Goal: Contribute content

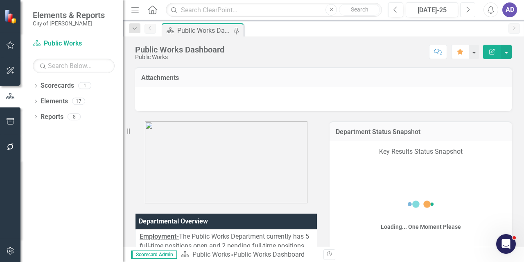
click at [471, 8] on button "Next" at bounding box center [467, 9] width 15 height 15
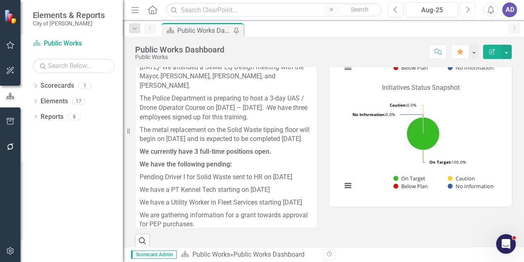
scroll to position [129, 0]
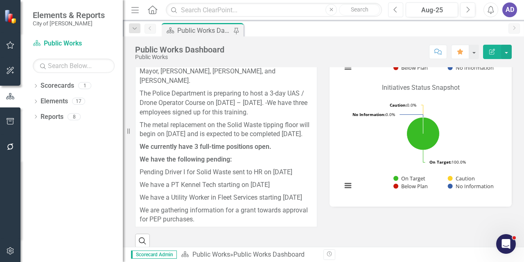
click at [398, 10] on icon "Previous" at bounding box center [396, 9] width 5 height 7
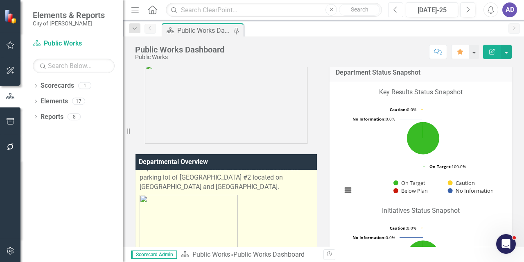
scroll to position [983, 0]
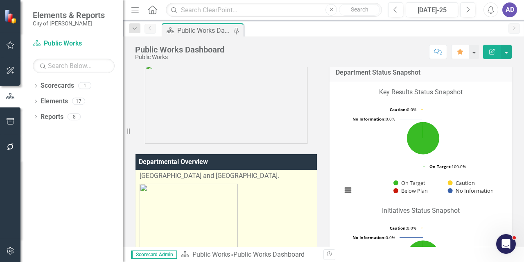
click at [170, 97] on p "JULY Request and Work Tickets" at bounding box center [226, 91] width 173 height 13
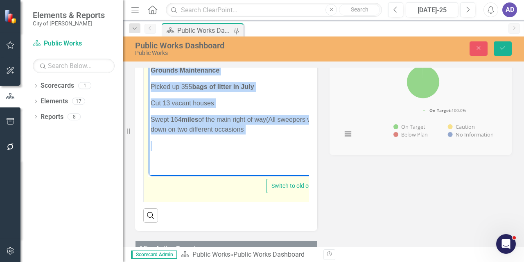
scroll to position [1475, 0]
drag, startPoint x: 151, startPoint y: 112, endPoint x: 250, endPoint y: 152, distance: 106.6
copy body "LORE Ipsumdo sit Amet Consect Adipisc Elitseddoei - Temp- Incididun 303 utla et…"
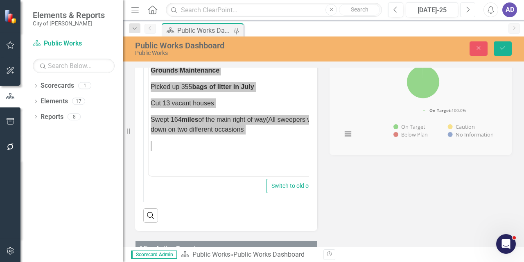
click at [470, 11] on icon "Next" at bounding box center [468, 9] width 5 height 7
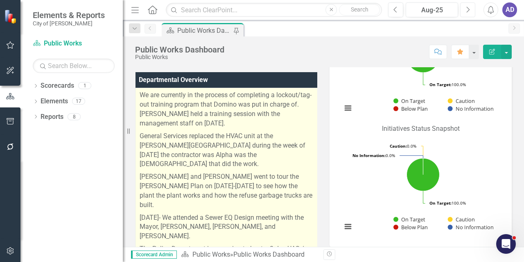
scroll to position [82, 0]
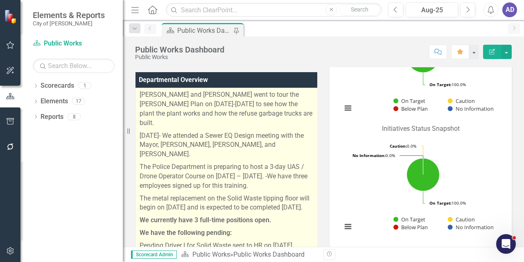
click at [284, 227] on p "We have the following pending:" at bounding box center [227, 233] width 174 height 13
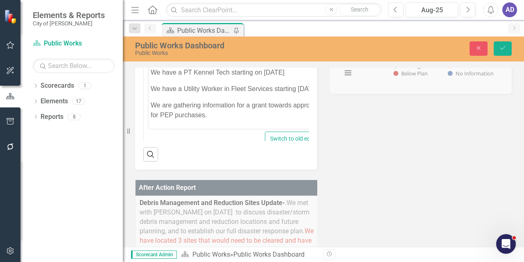
scroll to position [421, 0]
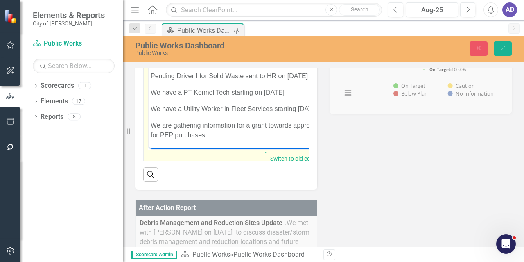
click at [239, 137] on p "We are gathering information for a grant towards approval for PEP purchases." at bounding box center [236, 130] width 171 height 20
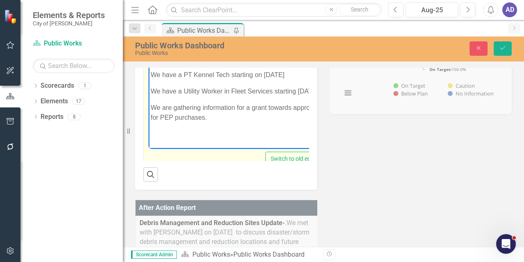
scroll to position [239, 0]
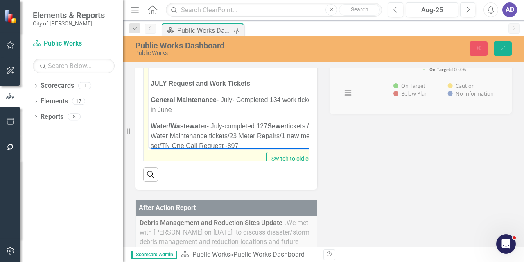
scroll to position [282, 0]
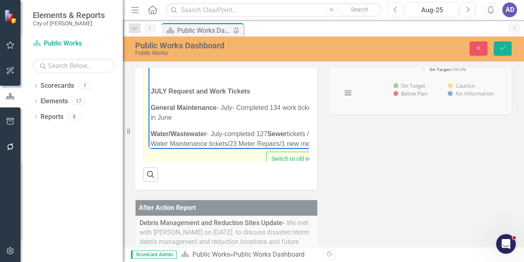
click at [156, 89] on body "We are currently in the process of completing a lockout/tag-out training progra…" at bounding box center [237, 131] width 176 height 815
click at [151, 94] on strong "JULY Request and Work Tickets" at bounding box center [201, 90] width 100 height 7
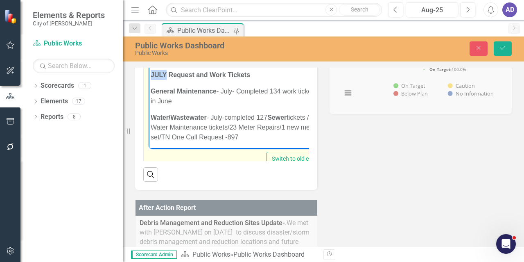
drag, startPoint x: 166, startPoint y: 84, endPoint x: 150, endPoint y: 85, distance: 15.6
click at [151, 78] on strong "JULY Request and Work Tickets" at bounding box center [201, 74] width 100 height 7
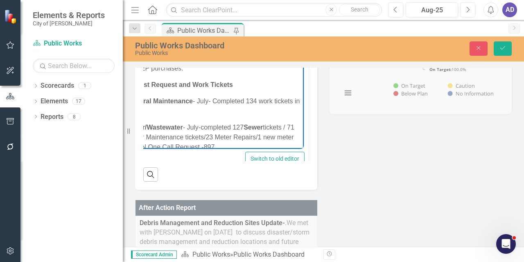
scroll to position [0, 0]
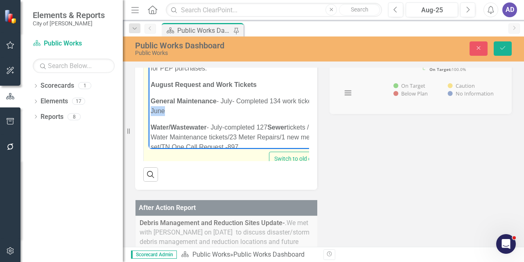
drag, startPoint x: 175, startPoint y: 113, endPoint x: 150, endPoint y: 112, distance: 25.8
click at [150, 112] on body "We are currently in the process of completing a lockout/tag-out training progra…" at bounding box center [238, 132] width 179 height 798
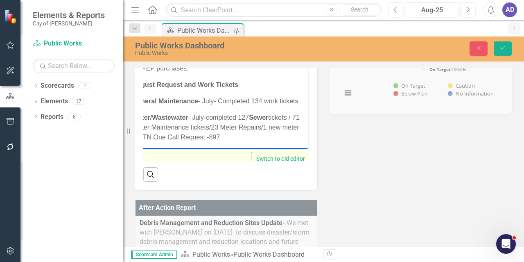
click at [217, 99] on p "General Maintenance - July- Completed 134 work tickets" at bounding box center [219, 101] width 175 height 10
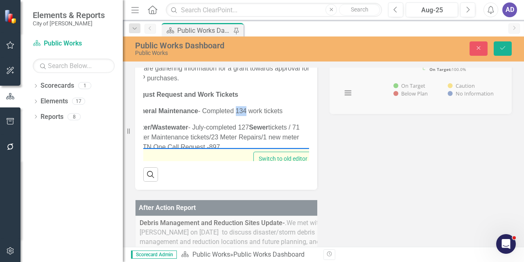
drag, startPoint x: 247, startPoint y: 91, endPoint x: 236, endPoint y: 91, distance: 10.6
click at [236, 106] on p "General Maintenance - Completed 134 work tickets" at bounding box center [221, 111] width 178 height 10
drag, startPoint x: 206, startPoint y: 109, endPoint x: 193, endPoint y: 107, distance: 13.7
click at [193, 122] on p "Water/[GEOGRAPHIC_DATA] - July-completed 127 Sewer tickets / 71 Water Maintenan…" at bounding box center [221, 136] width 179 height 29
drag, startPoint x: 225, startPoint y: 105, endPoint x: 235, endPoint y: 105, distance: 9.8
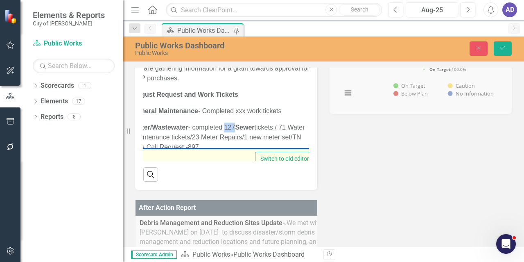
click at [235, 122] on p "Water/Wastewater - completed 127 Sewer tickets / 71 Water Maintenance tickets/2…" at bounding box center [221, 136] width 179 height 29
drag, startPoint x: 282, startPoint y: 107, endPoint x: 289, endPoint y: 107, distance: 7.4
click at [289, 122] on p "Water/Wastewater - completed xxx Sewer tickets / 71 Water Maintenance tickets/2…" at bounding box center [222, 136] width 181 height 29
drag, startPoint x: 193, startPoint y: 117, endPoint x: 199, endPoint y: 116, distance: 6.2
click at [199, 122] on p "Water/Wastewater - completed xxx Sewer tickets / xx Water Maintenance tickets/2…" at bounding box center [222, 136] width 181 height 29
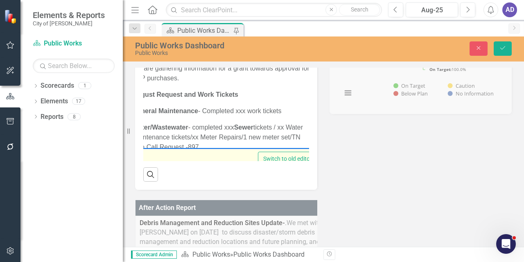
drag, startPoint x: 188, startPoint y: 126, endPoint x: 205, endPoint y: 127, distance: 16.4
click at [205, 127] on p "Water/Wastewater - completed xxx Sewer tickets / xx Water Maintenance tickets/x…" at bounding box center [223, 136] width 182 height 29
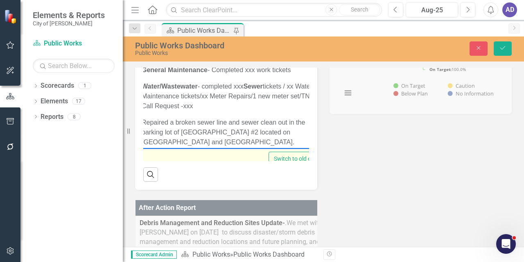
scroll to position [0, 0]
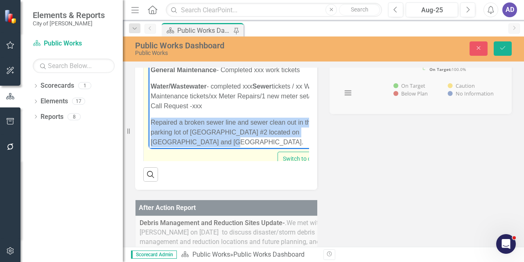
drag, startPoint x: 292, startPoint y: 106, endPoint x: 191, endPoint y: 125, distance: 102.6
click at [191, 125] on p "Repaired a broken sewer line and sewer clean out in the parking lot of [GEOGRAP…" at bounding box center [242, 131] width 183 height 29
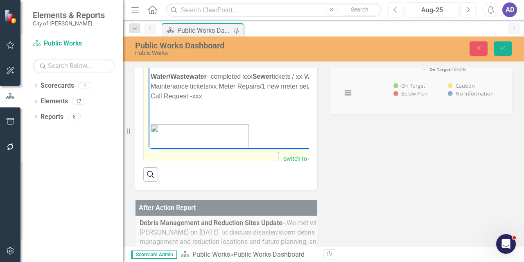
scroll to position [344, 0]
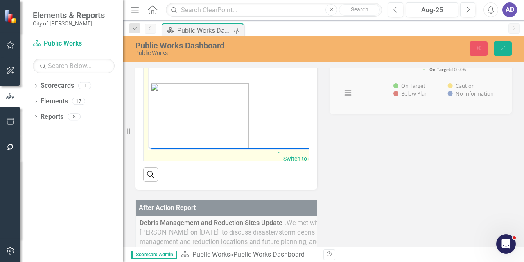
click at [192, 118] on img "Rich Text Area. Press ALT-0 for help." at bounding box center [200, 119] width 98 height 73
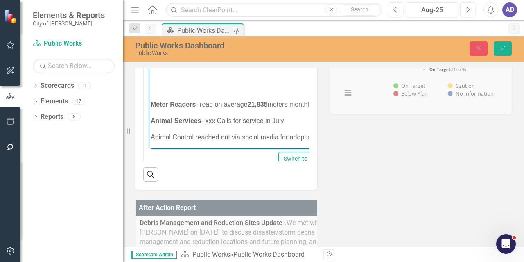
click at [151, 100] on strong "Meter" at bounding box center [160, 103] width 18 height 7
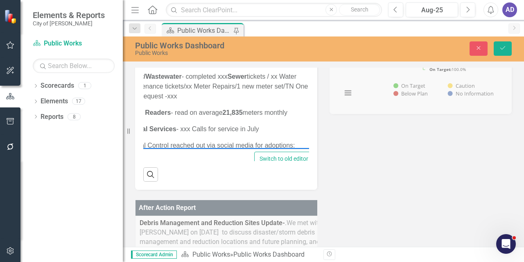
scroll to position [0, 29]
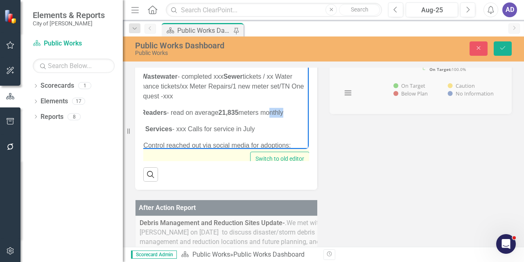
drag, startPoint x: 288, startPoint y: 102, endPoint x: 272, endPoint y: 108, distance: 17.7
click at [274, 107] on p "Meter Readers - read on average 21,835 meters monthly" at bounding box center [214, 112] width 185 height 10
click at [271, 124] on p "Animal Services - xxx Calls for service in July" at bounding box center [214, 129] width 185 height 10
drag, startPoint x: 260, startPoint y: 119, endPoint x: 235, endPoint y: 118, distance: 25.0
click at [235, 124] on p "Animal Services - xxx Calls for service in July" at bounding box center [214, 129] width 185 height 10
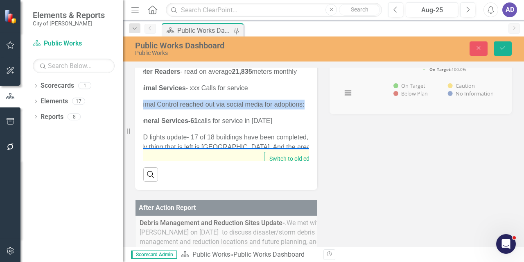
scroll to position [0, 43]
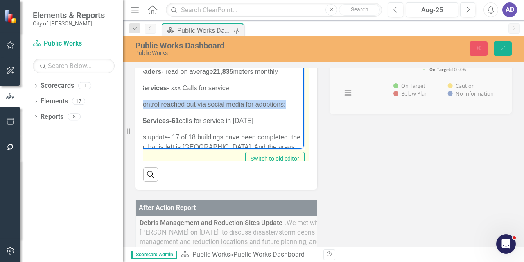
drag, startPoint x: 121, startPoint y: 95, endPoint x: 298, endPoint y: 96, distance: 177.4
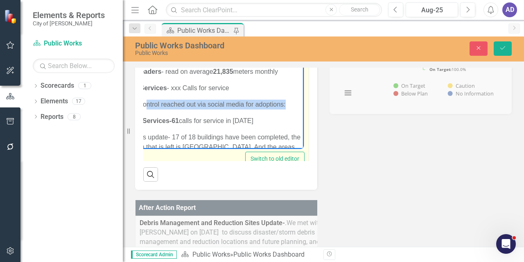
scroll to position [0, 0]
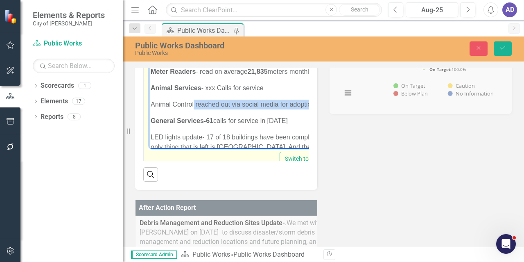
drag, startPoint x: 324, startPoint y: 97, endPoint x: 194, endPoint y: 93, distance: 130.3
click at [194, 99] on p "Animal Control reached out via social media for adoptions:" at bounding box center [244, 104] width 186 height 10
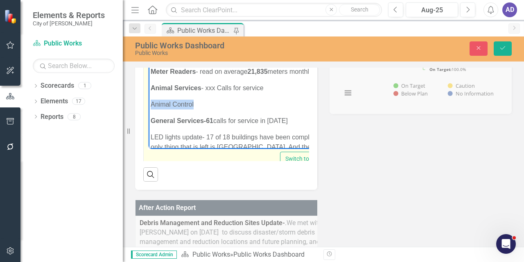
drag, startPoint x: 198, startPoint y: 93, endPoint x: 151, endPoint y: 96, distance: 46.8
click at [151, 99] on p "Animal Control" at bounding box center [244, 104] width 186 height 10
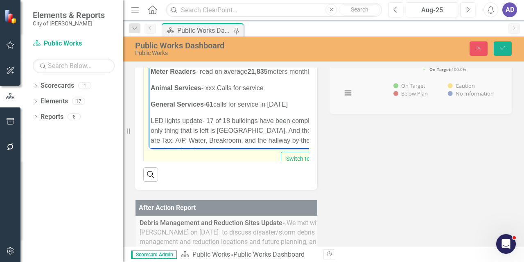
drag, startPoint x: 297, startPoint y: 95, endPoint x: 263, endPoint y: 95, distance: 34.8
click at [263, 99] on p "General Services-61 calls for service in [DATE]" at bounding box center [244, 104] width 187 height 10
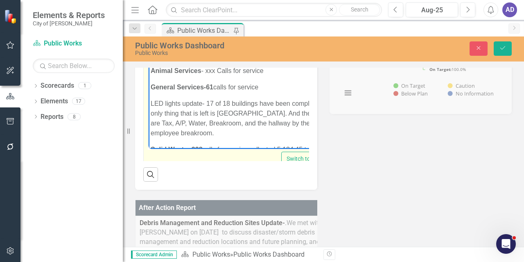
scroll to position [344, 0]
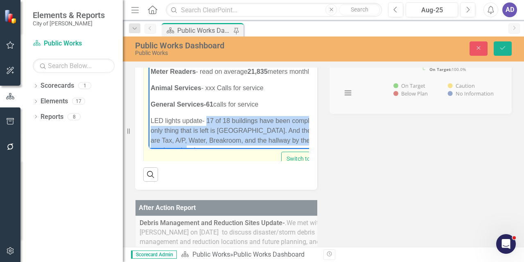
drag, startPoint x: 186, startPoint y: 143, endPoint x: 207, endPoint y: 111, distance: 38.4
click at [207, 116] on p "LED lights update- 17 of 18 buildings have been completed, the only thing that …" at bounding box center [244, 135] width 187 height 39
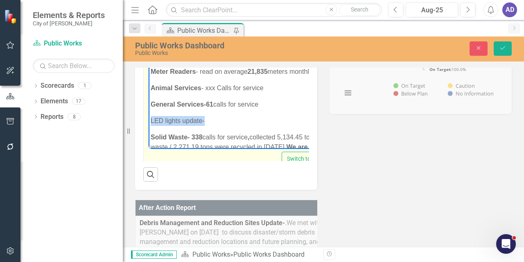
drag, startPoint x: 150, startPoint y: 112, endPoint x: 205, endPoint y: 109, distance: 55.0
click at [205, 116] on p "LED lights update-" at bounding box center [245, 121] width 188 height 10
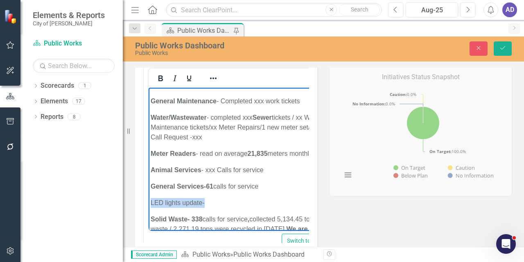
scroll to position [298, 0]
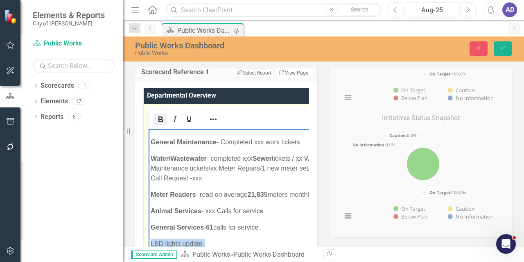
click at [163, 122] on icon "Bold" at bounding box center [161, 119] width 10 height 10
click at [237, 222] on p "General Services-61 calls for service" at bounding box center [245, 227] width 188 height 10
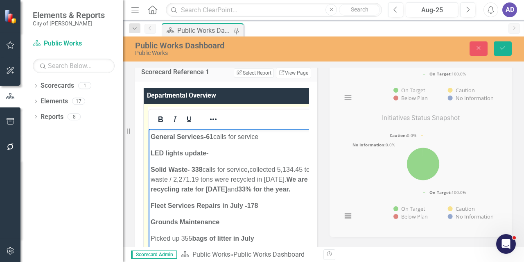
scroll to position [423, 0]
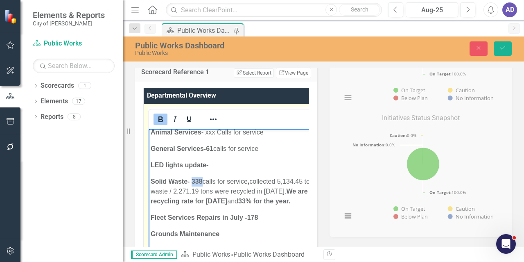
drag, startPoint x: 202, startPoint y: 172, endPoint x: 191, endPoint y: 171, distance: 10.7
click at [191, 177] on strong "Solid Waste- 338" at bounding box center [177, 180] width 52 height 7
drag, startPoint x: 281, startPoint y: 171, endPoint x: 296, endPoint y: 174, distance: 15.4
click at [296, 176] on p "Solid Waste- xxx calls for service , collected 5,134.45 tons of waste / 2,271.1…" at bounding box center [245, 190] width 189 height 29
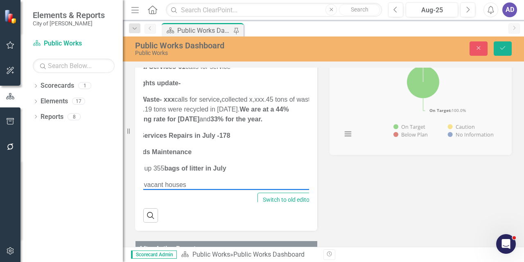
scroll to position [0, 49]
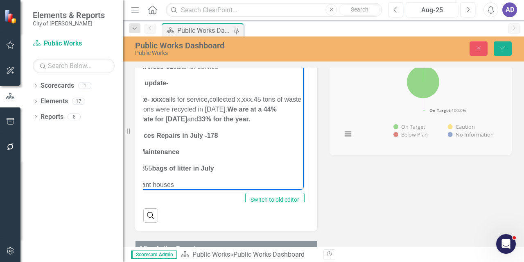
drag, startPoint x: 254, startPoint y: 199, endPoint x: 194, endPoint y: 138, distance: 86.3
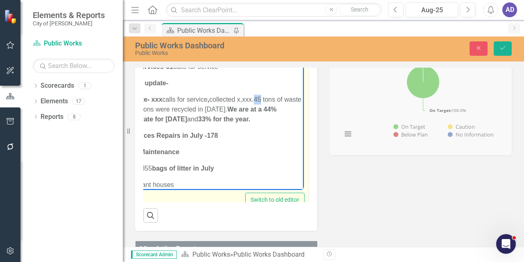
drag, startPoint x: 258, startPoint y: 88, endPoint x: 263, endPoint y: 86, distance: 5.3
click at [263, 94] on p "Solid Waste- xxx calls for service , collected x,xxx.45 tons of waste / 2,271.1…" at bounding box center [206, 108] width 191 height 29
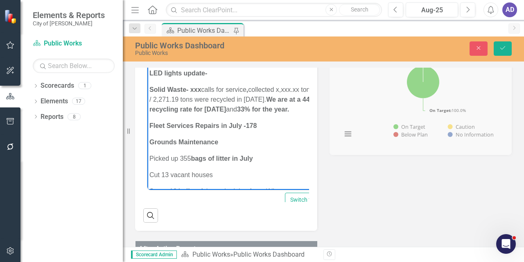
scroll to position [0, 0]
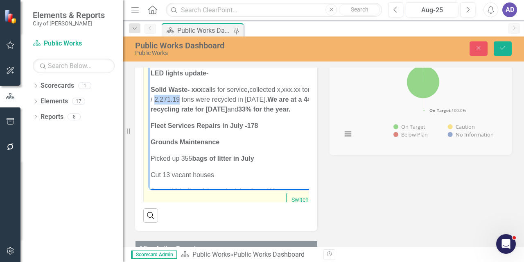
drag, startPoint x: 174, startPoint y: 98, endPoint x: 197, endPoint y: 97, distance: 23.4
click at [197, 97] on p "Solid Waste- xxx calls for service , collected x,xxx.xx tons of waste / 2,271.1…" at bounding box center [247, 98] width 192 height 29
drag, startPoint x: 280, startPoint y: 100, endPoint x: 244, endPoint y: 97, distance: 36.1
click at [244, 97] on p "Solid Waste- xxx calls for service , collected x,xxx.xx tons of waste / xxxx to…" at bounding box center [248, 98] width 194 height 29
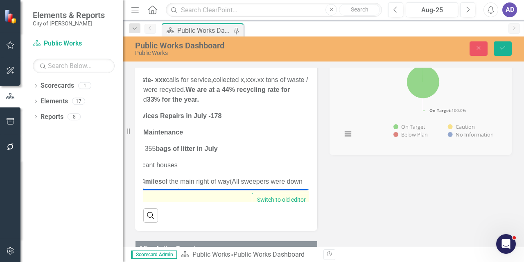
scroll to position [0, 38]
drag, startPoint x: 246, startPoint y: 98, endPoint x: 258, endPoint y: 97, distance: 11.9
click at [258, 97] on strong "We are at a 44% recycling rate for [DATE]" at bounding box center [201, 94] width 176 height 17
drag, startPoint x: 158, startPoint y: 108, endPoint x: 172, endPoint y: 109, distance: 14.4
click at [172, 102] on strong "33% for the year." at bounding box center [172, 98] width 52 height 7
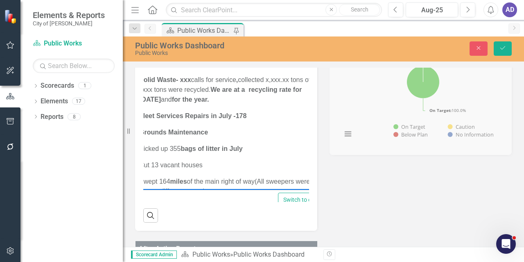
scroll to position [0, 0]
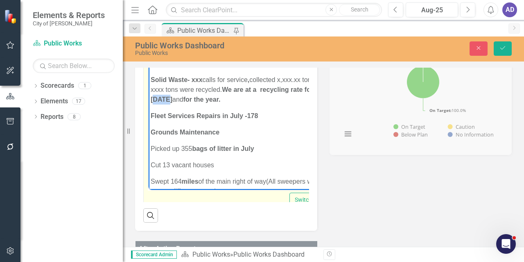
drag, startPoint x: 163, startPoint y: 109, endPoint x: 150, endPoint y: 108, distance: 12.3
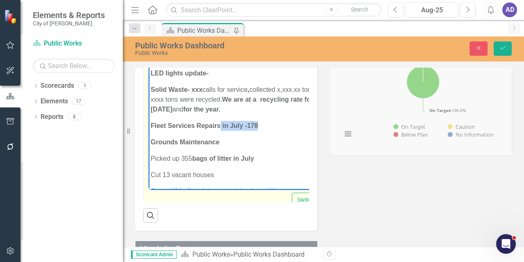
drag, startPoint x: 264, startPoint y: 125, endPoint x: 224, endPoint y: 123, distance: 40.6
click at [221, 123] on p "Fleet Services Repairs in July -178" at bounding box center [250, 125] width 198 height 10
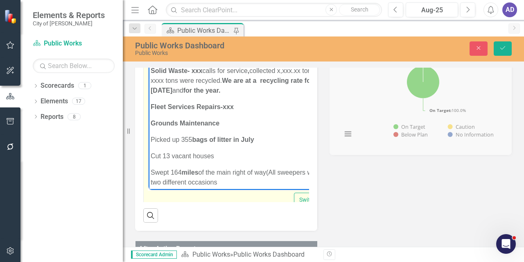
scroll to position [444, 0]
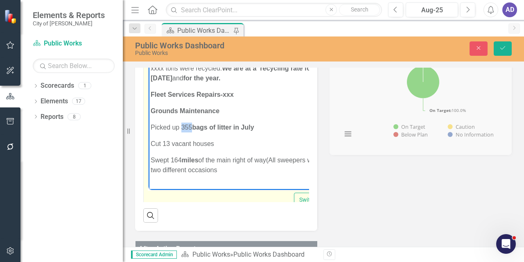
drag, startPoint x: 193, startPoint y: 116, endPoint x: 183, endPoint y: 115, distance: 9.8
click at [183, 122] on p "Picked up 355 bags of litter in July" at bounding box center [251, 127] width 200 height 10
drag, startPoint x: 169, startPoint y: 133, endPoint x: 163, endPoint y: 132, distance: 6.7
click at [163, 138] on p "Cut 13 vacant houses" at bounding box center [252, 143] width 202 height 10
drag, startPoint x: 172, startPoint y: 151, endPoint x: 182, endPoint y: 147, distance: 10.6
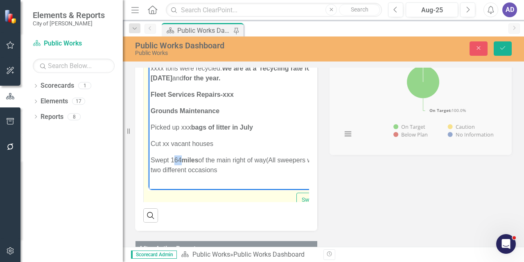
click at [182, 155] on p "Swept 164 miles of the main right of way(All sweepers were down on two differen…" at bounding box center [252, 165] width 202 height 20
drag, startPoint x: 172, startPoint y: 150, endPoint x: 180, endPoint y: 149, distance: 8.7
click at [180, 155] on p "Swept 164 miles of the main right of way(All sweepers were down on two differen…" at bounding box center [252, 165] width 202 height 20
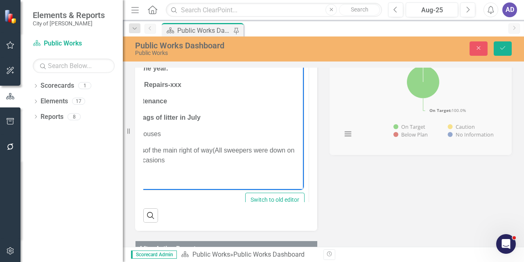
scroll to position [0, 22]
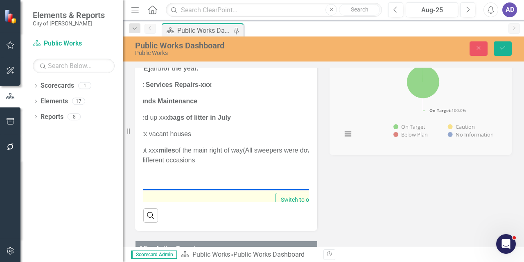
drag, startPoint x: 203, startPoint y: 161, endPoint x: 246, endPoint y: 149, distance: 44.9
click at [246, 149] on p "Swept xxx miles of the main right of way(All sweepers were down on two differen…" at bounding box center [231, 155] width 204 height 20
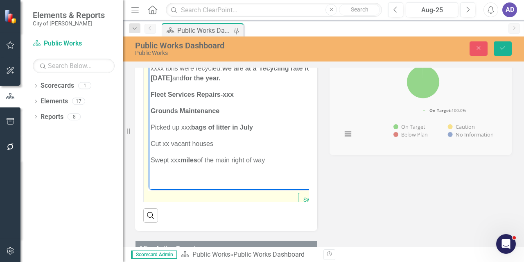
scroll to position [444, 0]
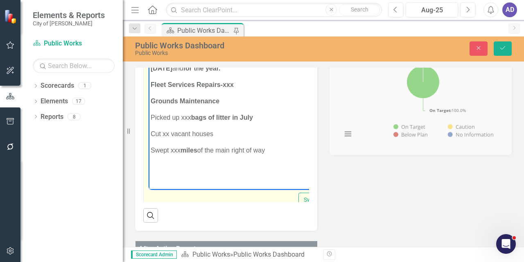
click at [166, 166] on p "Rich Text Area. Press ALT-0 for help." at bounding box center [253, 166] width 204 height 10
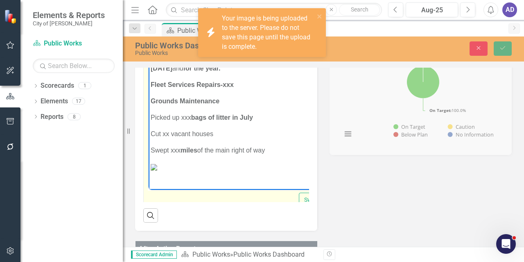
scroll to position [526, 0]
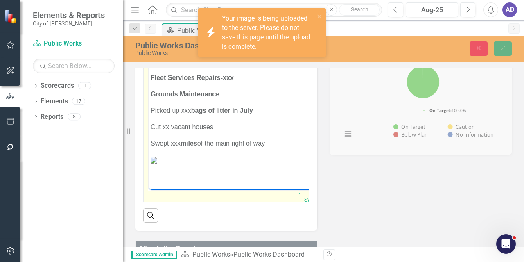
click at [157, 156] on img "Rich Text Area. Press ALT-0 for help." at bounding box center [154, 159] width 7 height 7
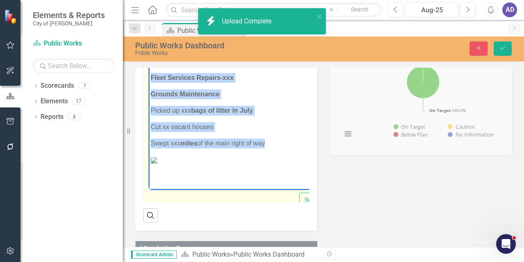
drag, startPoint x: 152, startPoint y: 79, endPoint x: 246, endPoint y: 148, distance: 117.1
click at [155, 156] on img "Rich Text Area. Press ALT-0 for help." at bounding box center [154, 159] width 7 height 7
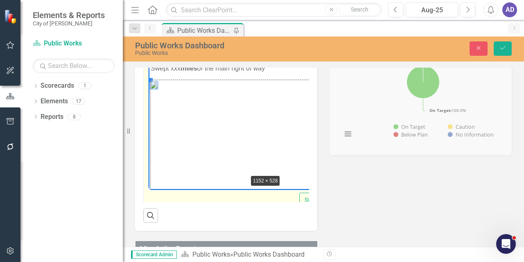
drag, startPoint x: 151, startPoint y: 79, endPoint x: 248, endPoint y: 172, distance: 134.4
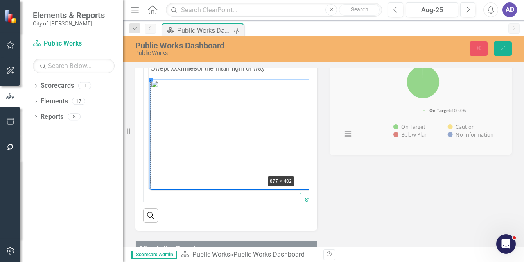
drag, startPoint x: 152, startPoint y: 79, endPoint x: 190, endPoint y: 109, distance: 49.0
drag, startPoint x: 150, startPoint y: 79, endPoint x: 251, endPoint y: 155, distance: 126.9
drag, startPoint x: 151, startPoint y: 78, endPoint x: 233, endPoint y: 131, distance: 98.4
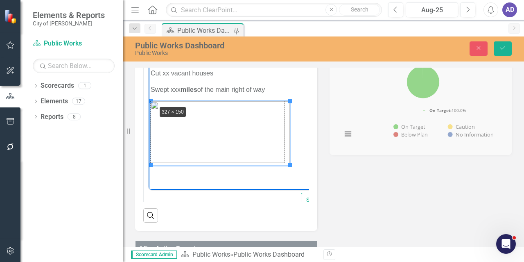
drag, startPoint x: 151, startPoint y: 99, endPoint x: 156, endPoint y: 102, distance: 6.1
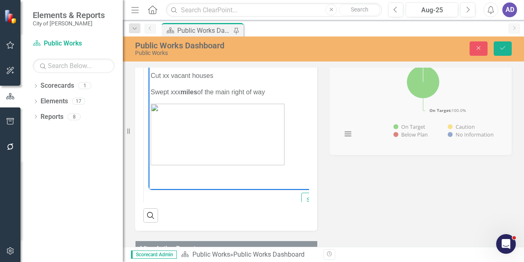
click at [277, 93] on p "Swept xxx miles of the main right of way" at bounding box center [254, 92] width 207 height 10
click at [174, 94] on p "Rich Text Area. Press ALT-0 for help." at bounding box center [255, 92] width 208 height 10
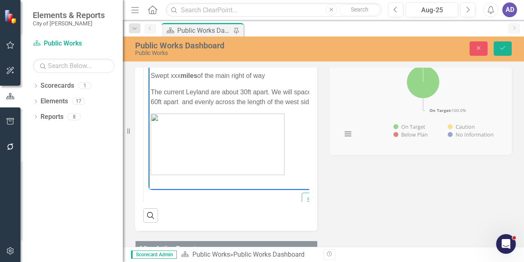
scroll to position [526, 0]
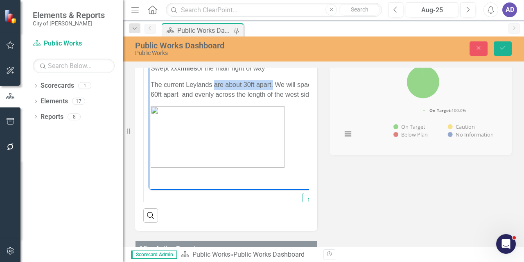
drag, startPoint x: 215, startPoint y: 84, endPoint x: 274, endPoint y: 85, distance: 58.6
click at [274, 85] on p "The current Leylands are about 30ft apart. We will space the new trees 60ft apa…" at bounding box center [255, 89] width 208 height 20
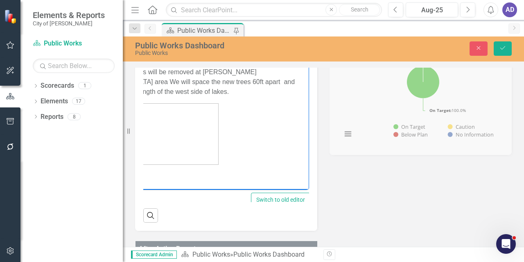
scroll to position [0, 73]
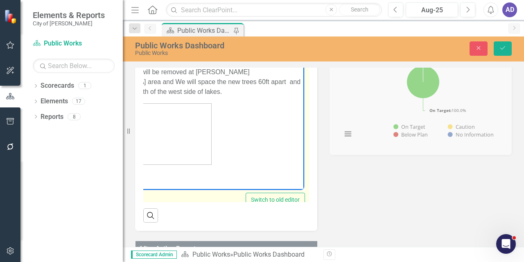
click at [263, 75] on p "The current Leylands will be removed at [PERSON_NAME][GEOGRAPHIC_DATA] area and…" at bounding box center [190, 81] width 224 height 29
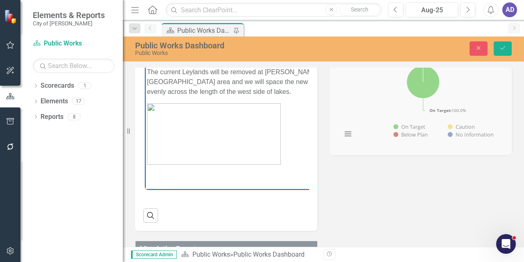
scroll to position [0, 0]
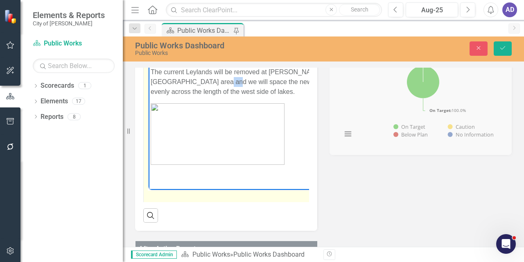
drag, startPoint x: 179, startPoint y: 84, endPoint x: 170, endPoint y: 84, distance: 9.0
click at [170, 84] on p "The current Leylands will be removed at [PERSON_NAME][GEOGRAPHIC_DATA] area and…" at bounding box center [263, 81] width 225 height 29
drag, startPoint x: 184, startPoint y: 85, endPoint x: 193, endPoint y: 89, distance: 9.9
click at [184, 86] on p "The current Leylands will be removed at [PERSON_NAME][GEOGRAPHIC_DATA] area and…" at bounding box center [264, 81] width 226 height 29
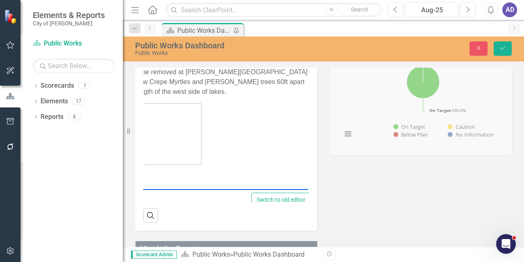
scroll to position [0, 98]
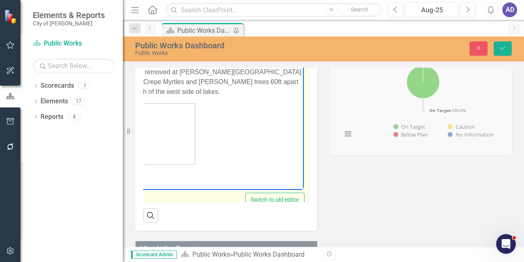
click at [263, 72] on p "The current Leylands will be removed at [PERSON_NAME][GEOGRAPHIC_DATA] area and…" at bounding box center [181, 81] width 240 height 29
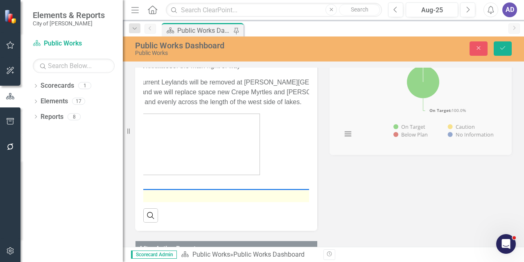
scroll to position [0, 7]
drag, startPoint x: 174, startPoint y: 81, endPoint x: 158, endPoint y: 82, distance: 15.6
click at [158, 82] on p "The current Leylands will be removed at [PERSON_NAME][GEOGRAPHIC_DATA] area and…" at bounding box center [268, 91] width 248 height 29
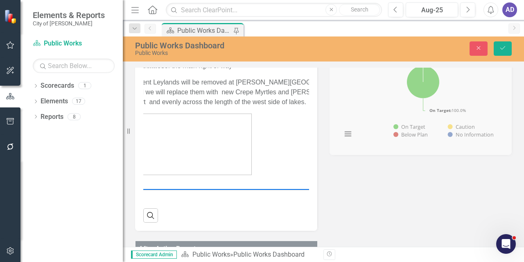
scroll to position [0, 36]
click at [232, 82] on p "The current Leylands will be removed at [PERSON_NAME][GEOGRAPHIC_DATA] area and…" at bounding box center [238, 91] width 248 height 29
drag, startPoint x: 232, startPoint y: 83, endPoint x: 236, endPoint y: 82, distance: 4.1
click at [232, 82] on p "The current Leylands will be removed at [PERSON_NAME][GEOGRAPHIC_DATA] area and…" at bounding box center [238, 91] width 248 height 29
click at [258, 84] on p "The current Leylands will be removed at [PERSON_NAME][GEOGRAPHIC_DATA] area and…" at bounding box center [239, 91] width 251 height 29
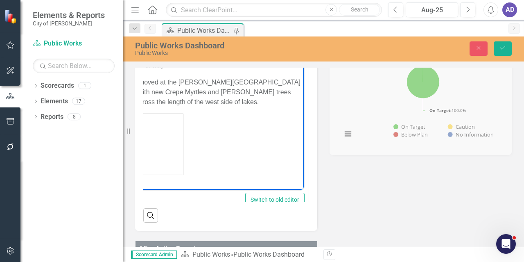
scroll to position [0, 104]
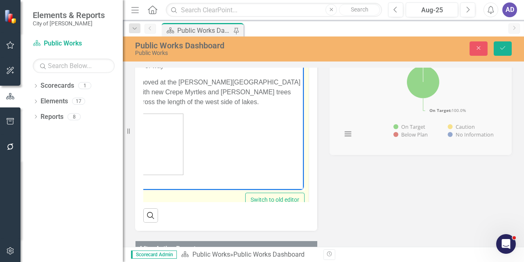
click at [211, 83] on p "The current Leylands will be removed at the [PERSON_NAME][GEOGRAPHIC_DATA] area…" at bounding box center [176, 91] width 252 height 29
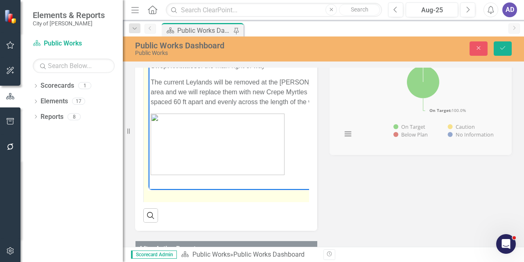
scroll to position [448, 0]
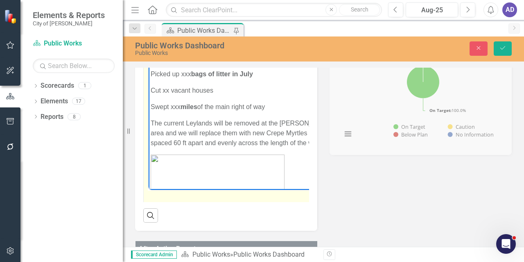
click at [273, 102] on p "Swept xxx miles of the main right of way" at bounding box center [277, 107] width 253 height 10
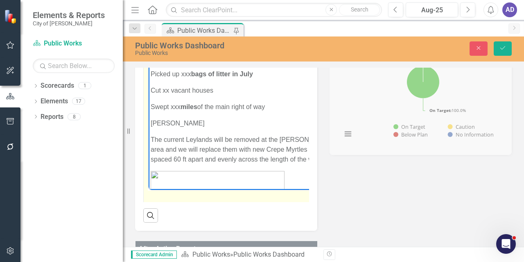
scroll to position [438, 0]
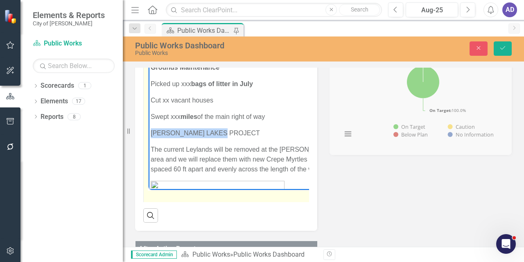
drag, startPoint x: 229, startPoint y: 113, endPoint x: 151, endPoint y: 112, distance: 77.8
click at [151, 128] on p "[PERSON_NAME] LAKES PROJECT" at bounding box center [281, 133] width 261 height 10
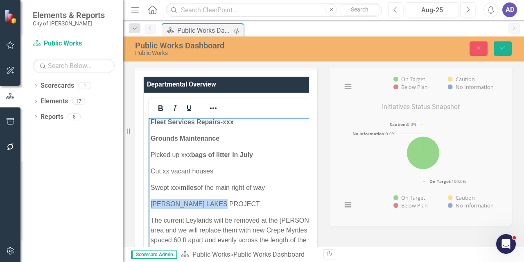
scroll to position [300, 0]
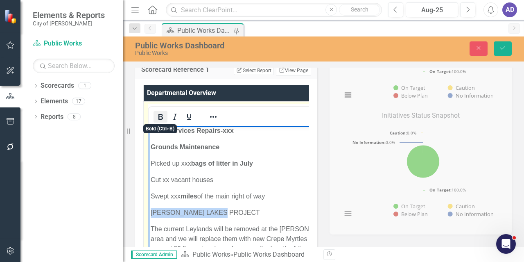
click at [162, 116] on icon "Bold" at bounding box center [161, 117] width 5 height 6
click at [193, 118] on icon "Underline" at bounding box center [189, 117] width 10 height 10
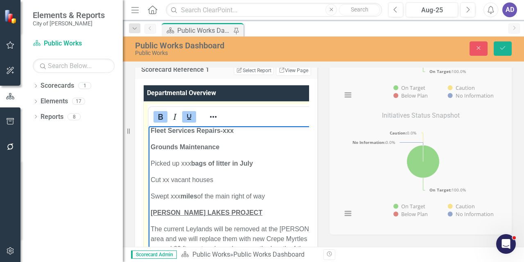
click at [251, 207] on p "[PERSON_NAME] LAKES PROJECT" at bounding box center [282, 212] width 262 height 10
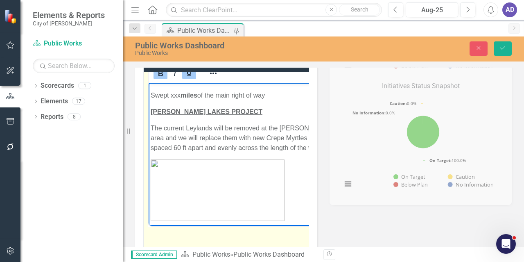
scroll to position [341, 0]
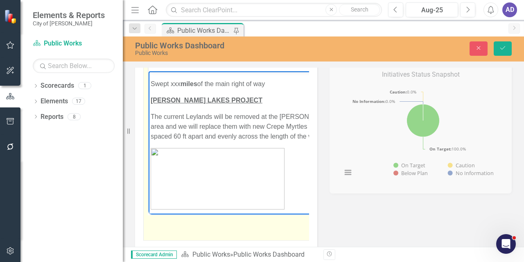
click at [229, 168] on img "Rich Text Area. Press ALT-0 for help." at bounding box center [218, 177] width 134 height 61
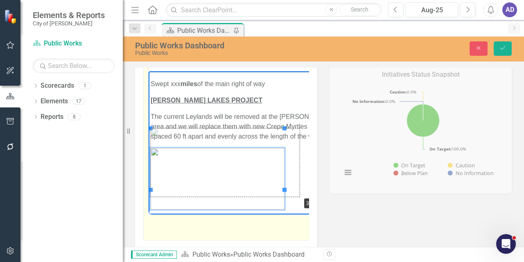
drag, startPoint x: 284, startPoint y: 188, endPoint x: 300, endPoint y: 194, distance: 16.9
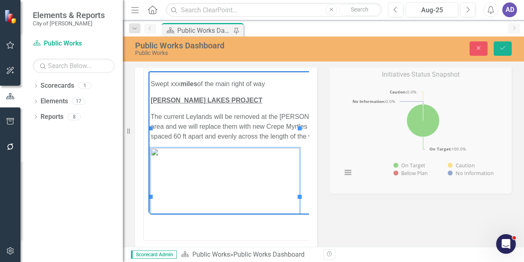
click at [280, 222] on p "Rich Text Area. Press ALT-0 for help." at bounding box center [282, 227] width 262 height 10
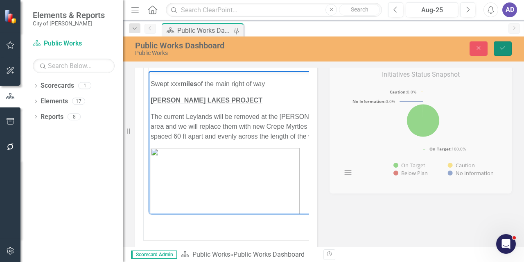
click at [503, 50] on icon "Save" at bounding box center [502, 48] width 7 height 6
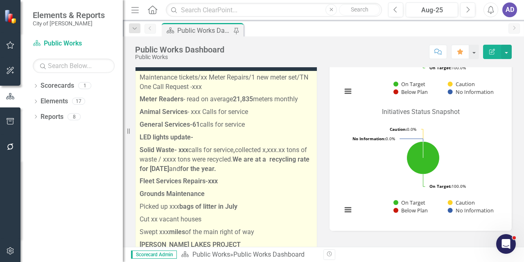
scroll to position [410, 0]
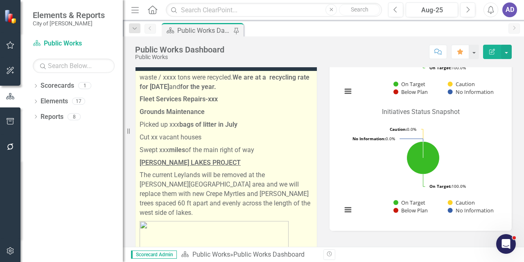
click at [140, 159] on strong "[PERSON_NAME] LAKES PROJECT" at bounding box center [190, 163] width 101 height 8
click at [224, 156] on p "[PERSON_NAME] LAKES PROJECT" at bounding box center [226, 162] width 173 height 13
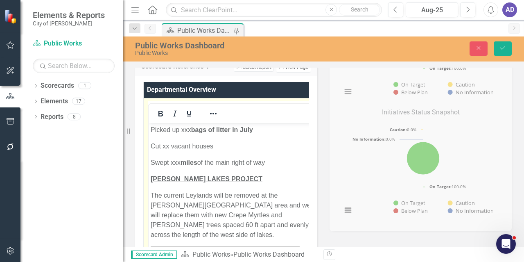
scroll to position [614, 0]
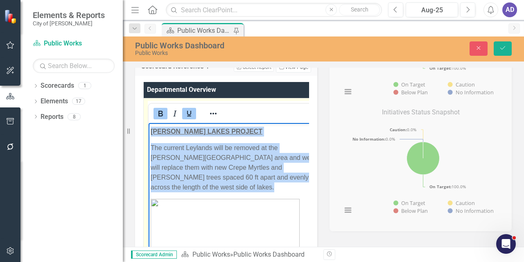
drag, startPoint x: 151, startPoint y: 138, endPoint x: 254, endPoint y: 211, distance: 126.5
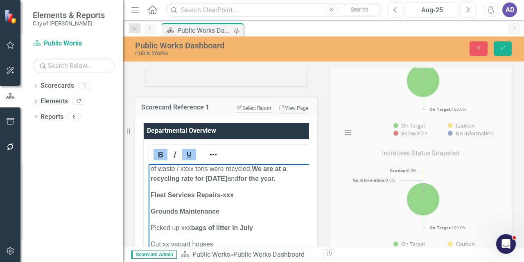
scroll to position [304, 0]
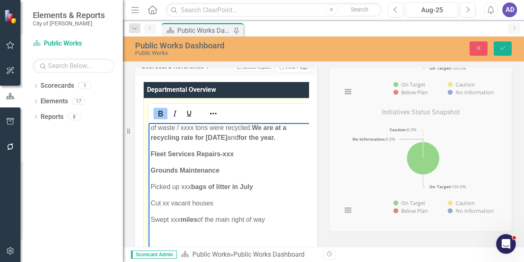
click at [249, 155] on p "Fleet Services Repairs-xxx" at bounding box center [234, 154] width 167 height 10
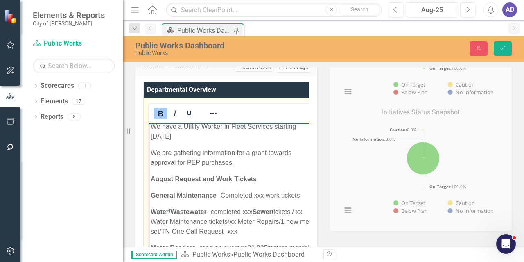
scroll to position [274, 0]
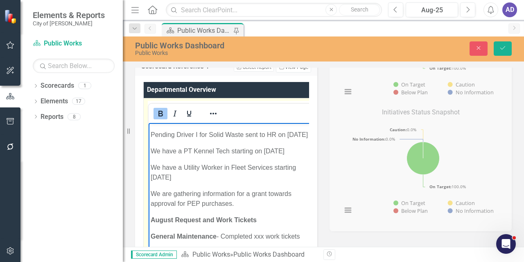
click at [174, 177] on p "We have a Utility Worker in Fleet Services starting [DATE]" at bounding box center [234, 172] width 167 height 20
click at [241, 202] on p "We are gathering information for a grant towards approval for PEP purchases." at bounding box center [234, 198] width 167 height 20
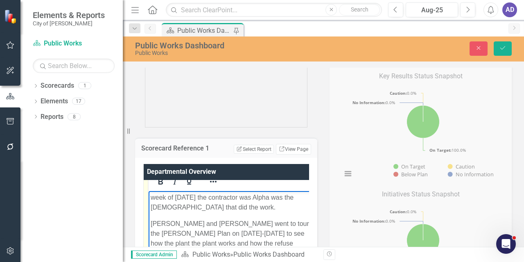
scroll to position [123, 0]
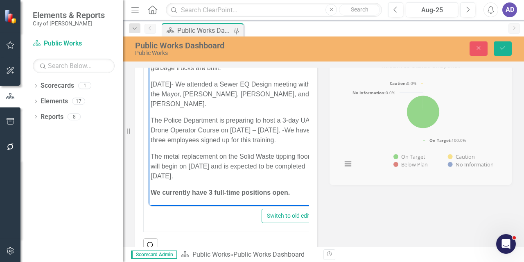
drag, startPoint x: 521, startPoint y: 97, endPoint x: 124, endPoint y: 122, distance: 397.3
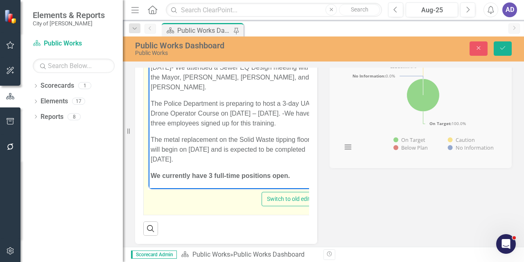
click at [250, 161] on p "The metal replacement on the Solid Waste tipping floor will begin on [DATE] and…" at bounding box center [235, 148] width 168 height 29
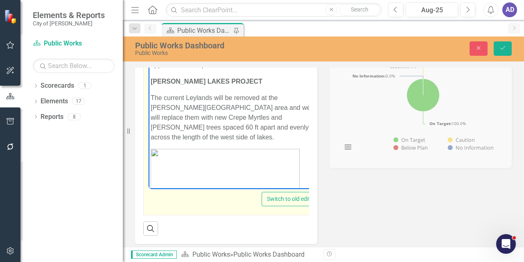
scroll to position [328, 0]
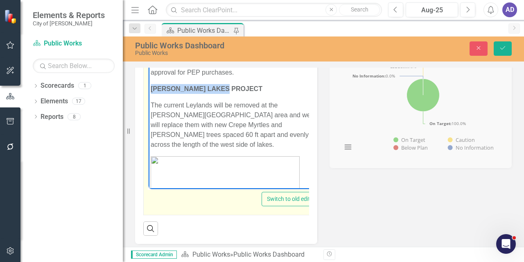
drag, startPoint x: 200, startPoint y: 88, endPoint x: 152, endPoint y: 89, distance: 48.8
click at [152, 89] on p "[PERSON_NAME] LAKES PROJECT" at bounding box center [235, 89] width 168 height 10
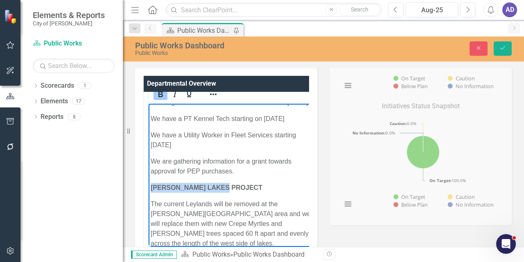
scroll to position [9, 0]
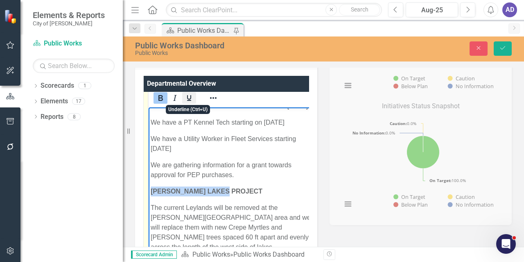
drag, startPoint x: 192, startPoint y: 95, endPoint x: 104, endPoint y: 68, distance: 92.1
click at [192, 95] on icon "Underline" at bounding box center [189, 98] width 10 height 10
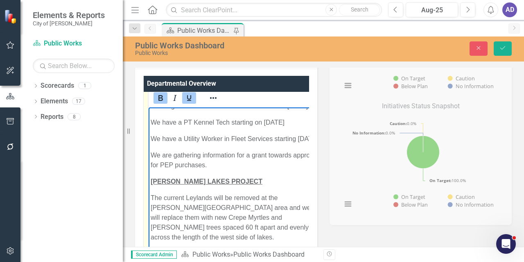
click at [262, 186] on p "[PERSON_NAME] LAKES PROJECT" at bounding box center [235, 181] width 168 height 10
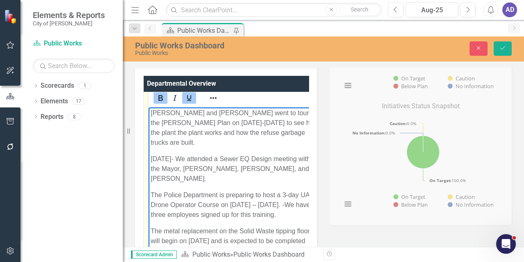
scroll to position [82, 0]
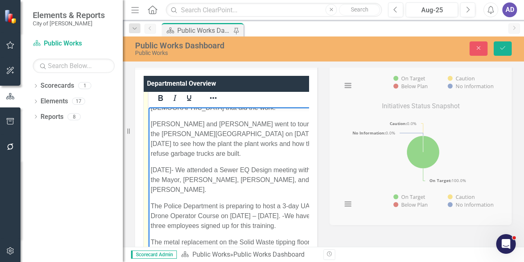
click at [270, 204] on p "The Police Department is preparing to host a 3-day UAS / Drone Operator Course …" at bounding box center [235, 215] width 168 height 29
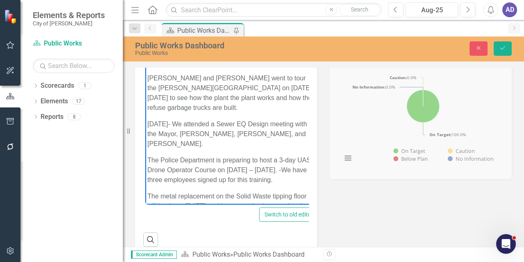
scroll to position [9, 0]
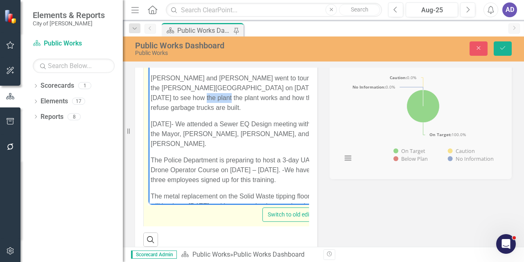
drag, startPoint x: 176, startPoint y: 97, endPoint x: 151, endPoint y: 97, distance: 25.0
click at [151, 97] on p "[PERSON_NAME] and [PERSON_NAME] went to tour the [PERSON_NAME][GEOGRAPHIC_DATA]…" at bounding box center [235, 92] width 168 height 39
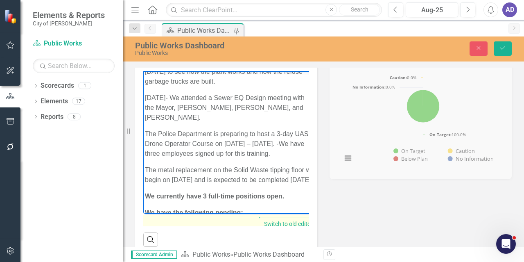
scroll to position [164, 0]
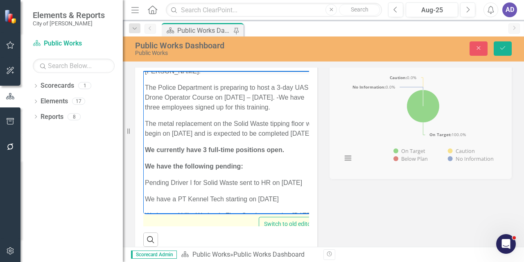
click at [236, 126] on p "The metal replacement on the Solid Waste tipping floor will begin on [DATE] and…" at bounding box center [230, 128] width 170 height 20
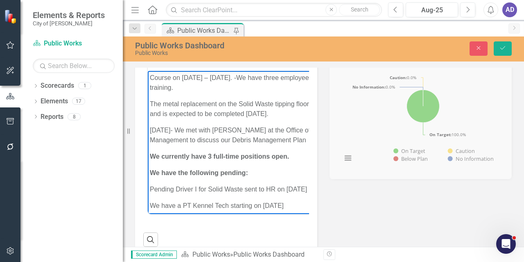
scroll to position [0, 0]
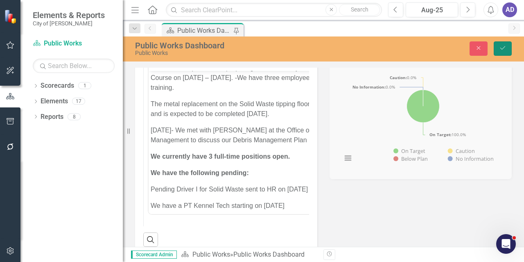
click at [504, 47] on icon "Save" at bounding box center [502, 48] width 7 height 6
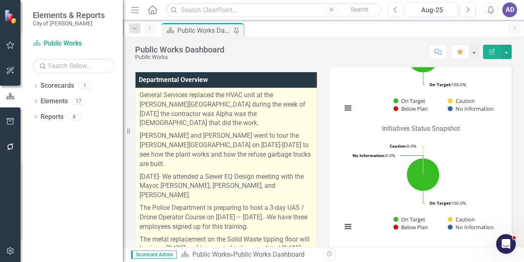
scroll to position [123, 0]
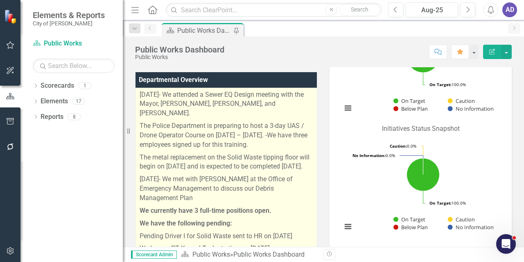
click at [197, 181] on p "[DATE]- We met with [PERSON_NAME] at the Office of Emergency Management to disc…" at bounding box center [226, 189] width 173 height 32
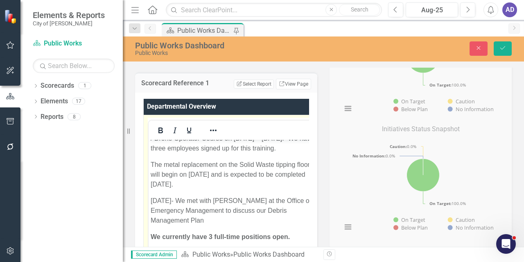
scroll to position [205, 0]
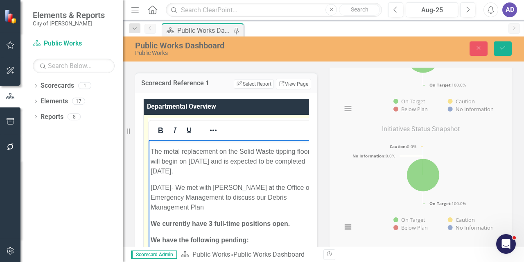
click at [231, 195] on p "[DATE]- We met with [PERSON_NAME] at the Office of Emergency Management to disc…" at bounding box center [234, 196] width 167 height 29
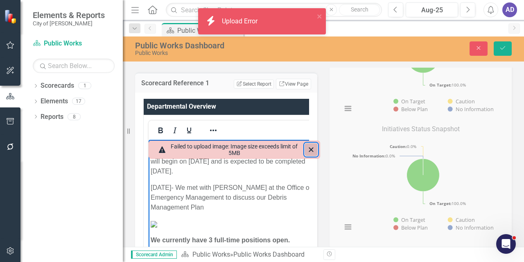
click at [314, 151] on icon "Close" at bounding box center [311, 150] width 10 height 10
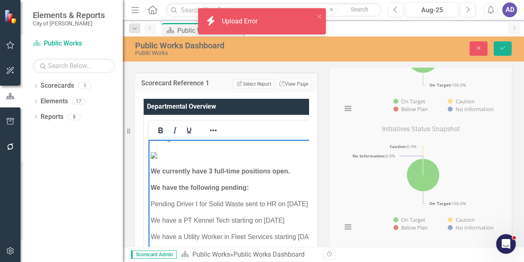
scroll to position [315, 0]
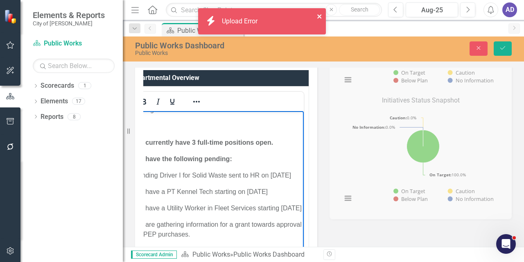
click at [319, 18] on icon "close" at bounding box center [319, 16] width 4 height 4
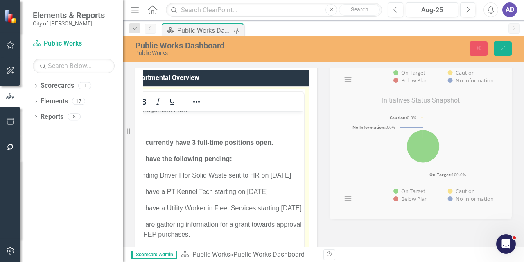
click at [140, 129] on img "Rich Text Area. Press ALT-0 for help." at bounding box center [137, 126] width 7 height 7
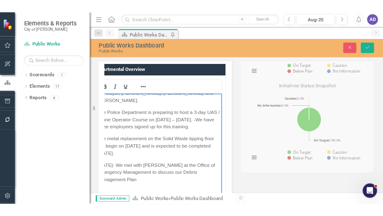
scroll to position [151, 0]
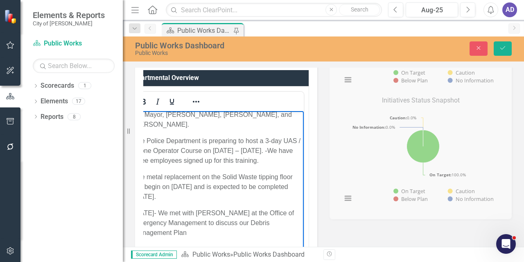
click at [217, 224] on p "[DATE]- We met with [PERSON_NAME] at the Office of Emergency Management to disc…" at bounding box center [218, 222] width 168 height 29
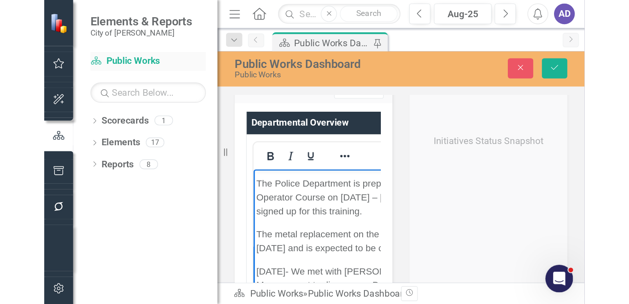
scroll to position [131, 0]
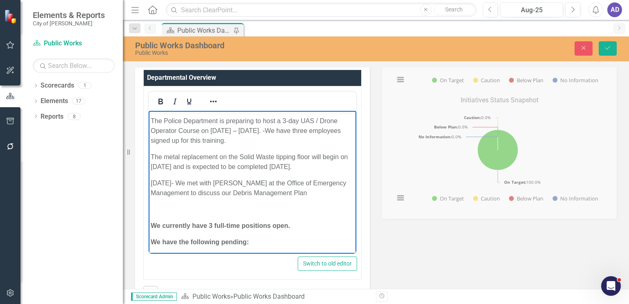
click at [164, 207] on p "Rich Text Area. Press ALT-0 for help." at bounding box center [253, 209] width 204 height 10
click at [157, 213] on img "Rich Text Area. Press ALT-0 for help." at bounding box center [154, 209] width 7 height 7
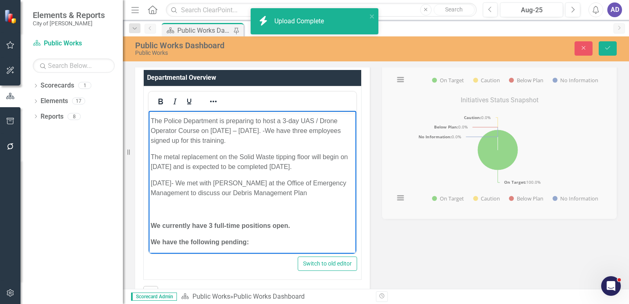
drag, startPoint x: 152, startPoint y: 204, endPoint x: 217, endPoint y: 227, distance: 69.6
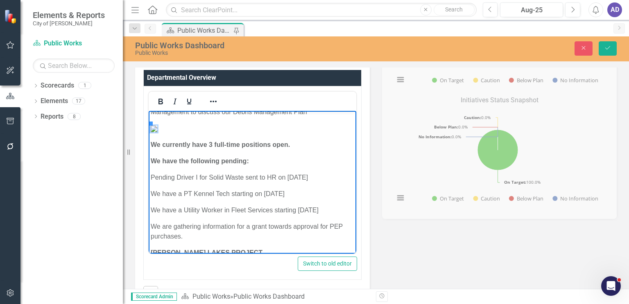
scroll to position [213, 0]
drag, startPoint x: 152, startPoint y: 121, endPoint x: 284, endPoint y: 195, distance: 151.5
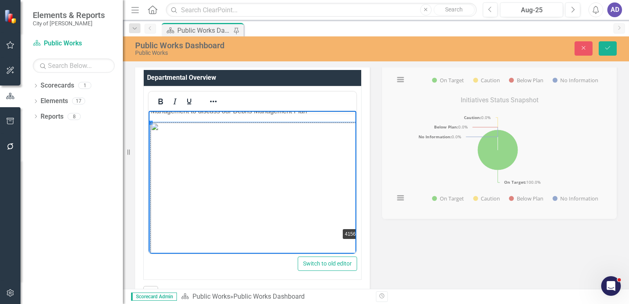
drag, startPoint x: 151, startPoint y: 122, endPoint x: 226, endPoint y: 163, distance: 85.2
drag, startPoint x: 150, startPoint y: 120, endPoint x: 308, endPoint y: 186, distance: 171.1
drag, startPoint x: 150, startPoint y: 121, endPoint x: 311, endPoint y: 220, distance: 189.6
drag, startPoint x: 150, startPoint y: 120, endPoint x: 225, endPoint y: 155, distance: 82.8
drag, startPoint x: 150, startPoint y: 120, endPoint x: 319, endPoint y: 255, distance: 216.5
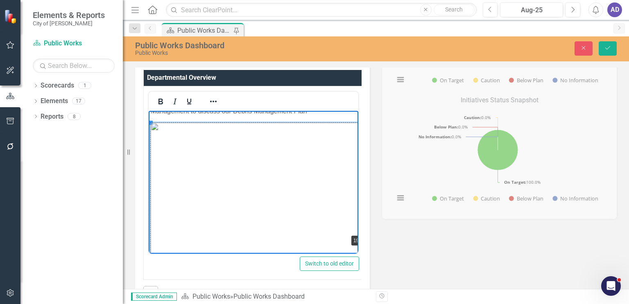
drag, startPoint x: 152, startPoint y: 122, endPoint x: 244, endPoint y: 150, distance: 96.8
drag, startPoint x: 152, startPoint y: 122, endPoint x: 222, endPoint y: 174, distance: 88.1
drag, startPoint x: 149, startPoint y: 121, endPoint x: 334, endPoint y: 230, distance: 215.0
drag, startPoint x: 151, startPoint y: 121, endPoint x: 344, endPoint y: 234, distance: 223.8
drag, startPoint x: 151, startPoint y: 120, endPoint x: 288, endPoint y: 217, distance: 167.3
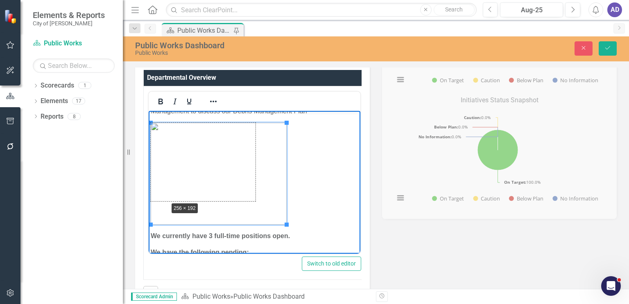
drag, startPoint x: 152, startPoint y: 224, endPoint x: 169, endPoint y: 200, distance: 28.8
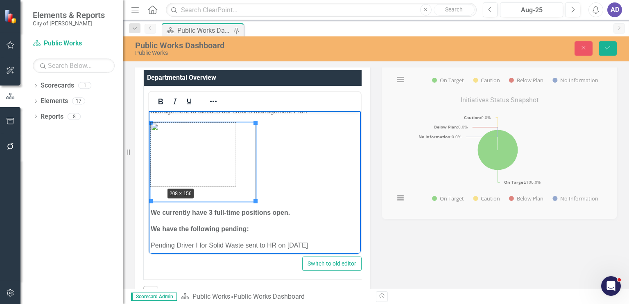
drag, startPoint x: 152, startPoint y: 201, endPoint x: 164, endPoint y: 186, distance: 19.2
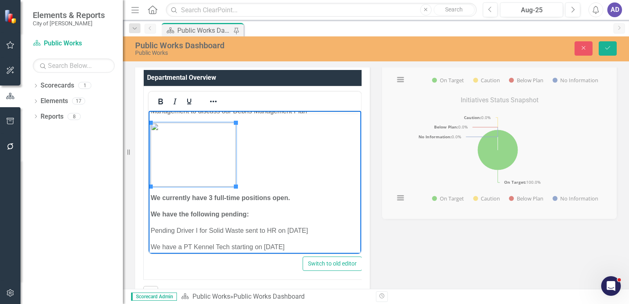
click at [272, 159] on p "Rich Text Area. Press ALT-0 for help." at bounding box center [255, 154] width 208 height 64
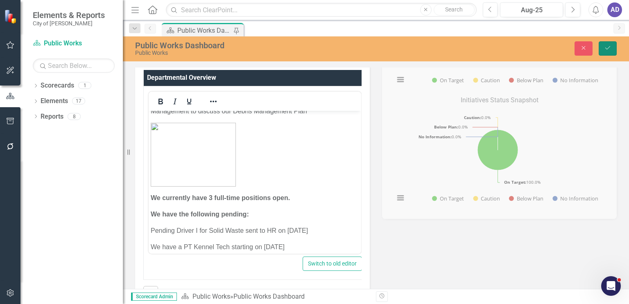
click at [524, 48] on icon "Save" at bounding box center [607, 48] width 7 height 6
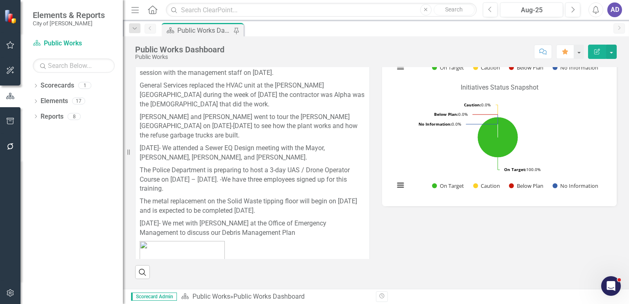
scroll to position [369, 0]
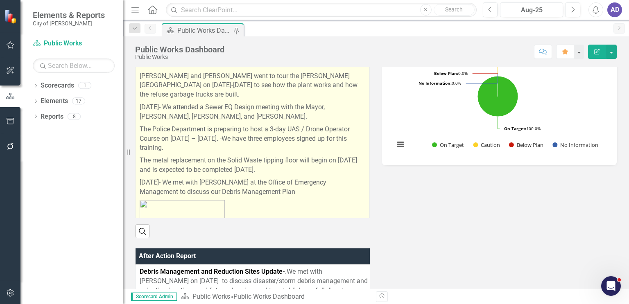
click at [306, 191] on p "[DATE]- We met with [PERSON_NAME] at the Office of Emergency Management to disc…" at bounding box center [253, 188] width 226 height 22
click at [301, 193] on p "[DATE]- We met with [PERSON_NAME] at the Office of Emergency Management to disc…" at bounding box center [253, 188] width 226 height 22
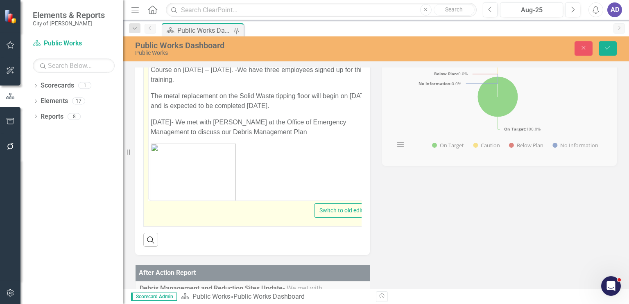
scroll to position [205, 0]
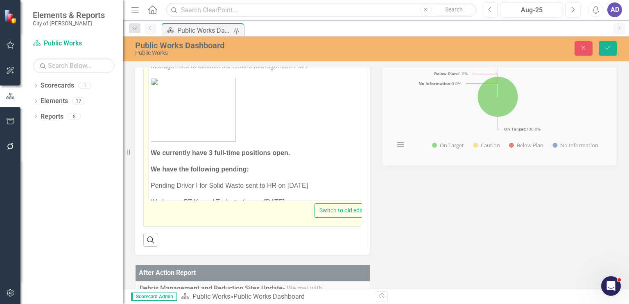
click at [254, 112] on p "Rich Text Area. Press ALT-0 for help." at bounding box center [261, 109] width 220 height 64
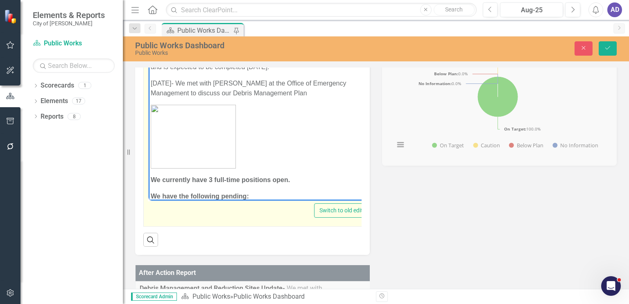
scroll to position [164, 0]
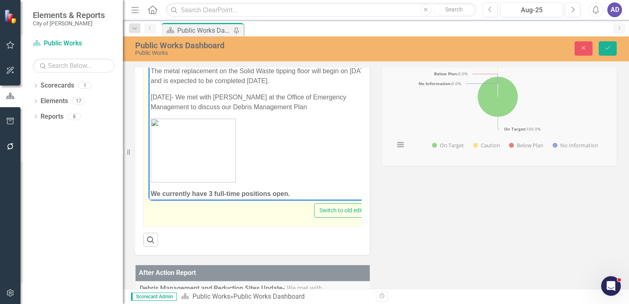
click at [249, 122] on p "Rich Text Area. Press ALT-0 for help." at bounding box center [261, 150] width 220 height 64
click at [246, 181] on p "Rich Text Area. Press ALT-0 for help." at bounding box center [261, 150] width 220 height 64
click at [149, 194] on body "We are currently in the process of completing a lockout/tag-out training progra…" at bounding box center [261, 298] width 224 height 808
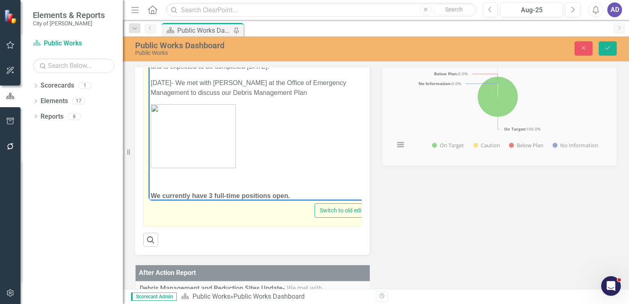
click at [155, 176] on p "Rich Text Area. Press ALT-0 for help." at bounding box center [261, 179] width 220 height 10
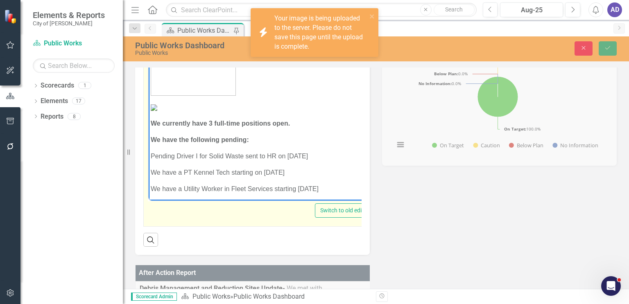
scroll to position [260, 0]
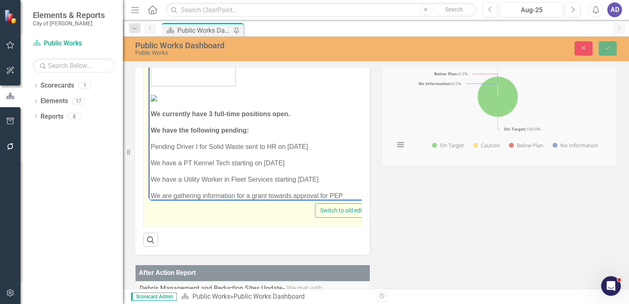
click at [157, 101] on img "Rich Text Area. Press ALT-0 for help." at bounding box center [154, 98] width 7 height 7
drag, startPoint x: 151, startPoint y: 93, endPoint x: 231, endPoint y: 122, distance: 85.1
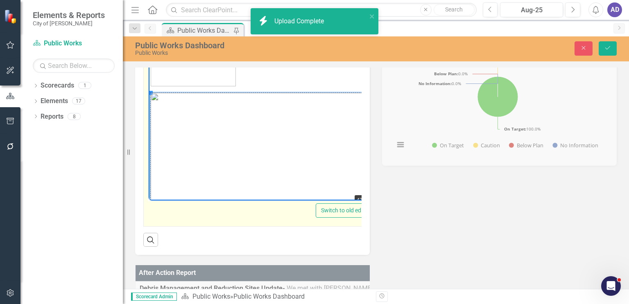
drag, startPoint x: 149, startPoint y: 93, endPoint x: 349, endPoint y: 193, distance: 224.0
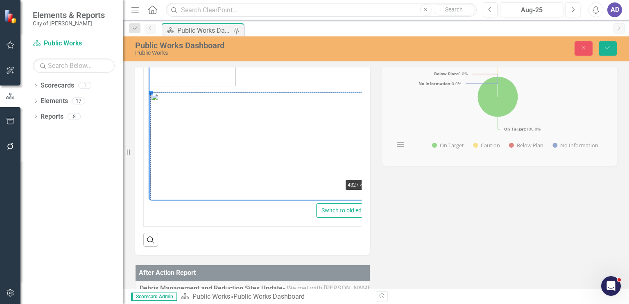
drag, startPoint x: 150, startPoint y: 93, endPoint x: 243, endPoint y: 136, distance: 102.1
drag, startPoint x: 150, startPoint y: 93, endPoint x: 355, endPoint y: 174, distance: 220.3
drag, startPoint x: 151, startPoint y: 92, endPoint x: 226, endPoint y: 131, distance: 83.9
drag, startPoint x: 151, startPoint y: 92, endPoint x: 332, endPoint y: 177, distance: 199.9
drag, startPoint x: 152, startPoint y: 93, endPoint x: 346, endPoint y: 175, distance: 211.0
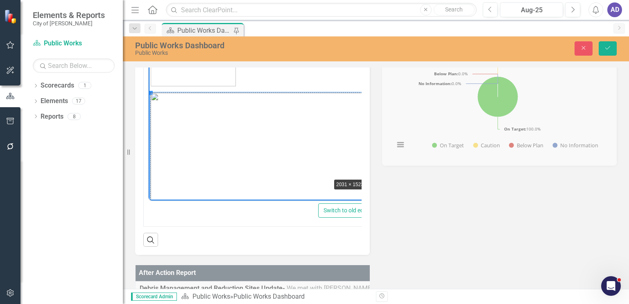
drag, startPoint x: 152, startPoint y: 92, endPoint x: 332, endPoint y: 172, distance: 197.0
drag, startPoint x: 152, startPoint y: 92, endPoint x: 303, endPoint y: 148, distance: 161.1
drag, startPoint x: 150, startPoint y: 92, endPoint x: 314, endPoint y: 172, distance: 183.2
drag, startPoint x: 151, startPoint y: 92, endPoint x: 298, endPoint y: 143, distance: 155.7
drag, startPoint x: 150, startPoint y: 93, endPoint x: 303, endPoint y: 161, distance: 167.2
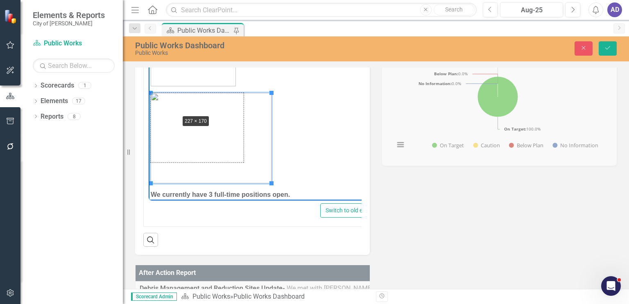
drag, startPoint x: 152, startPoint y: 94, endPoint x: 183, endPoint y: 117, distance: 39.3
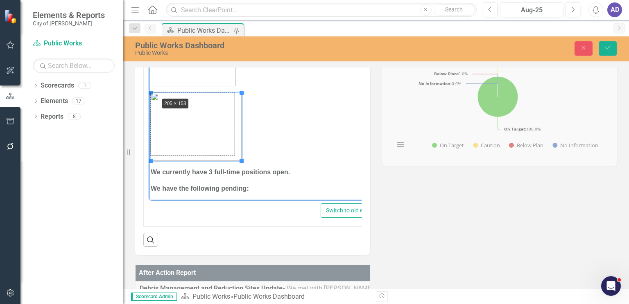
drag, startPoint x: 150, startPoint y: 93, endPoint x: 157, endPoint y: 97, distance: 7.9
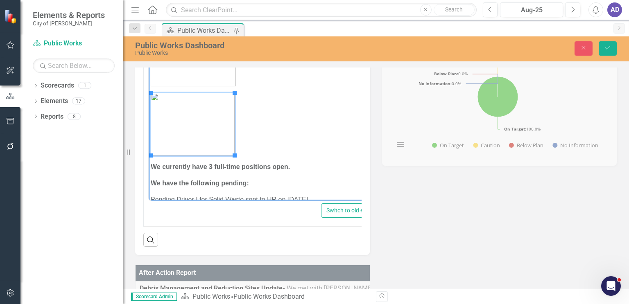
click at [292, 121] on p "Rich Text Area. Press ALT-0 for help." at bounding box center [264, 124] width 227 height 63
click at [524, 49] on icon "Save" at bounding box center [607, 48] width 7 height 6
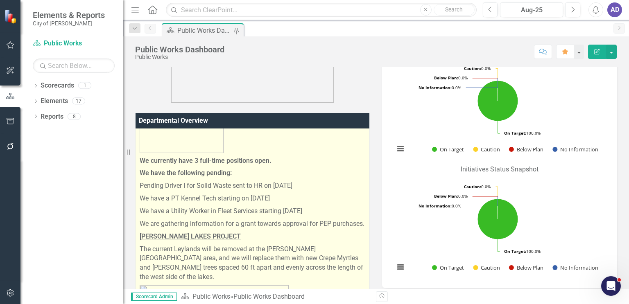
scroll to position [287, 0]
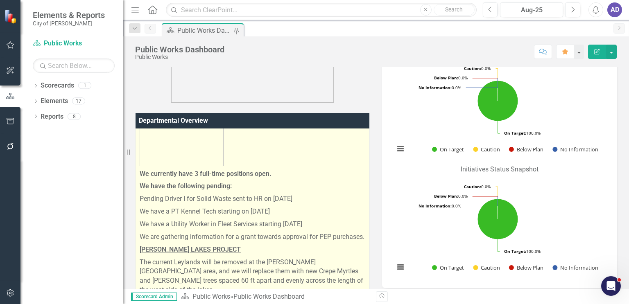
click at [232, 162] on p at bounding box center [253, 135] width 226 height 66
click at [140, 172] on strong "We currently have 3 full-time positions open." at bounding box center [206, 174] width 132 height 8
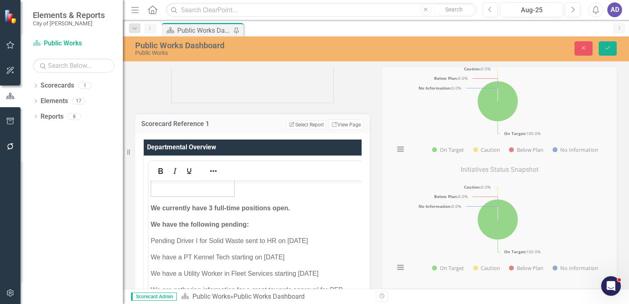
scroll to position [328, 0]
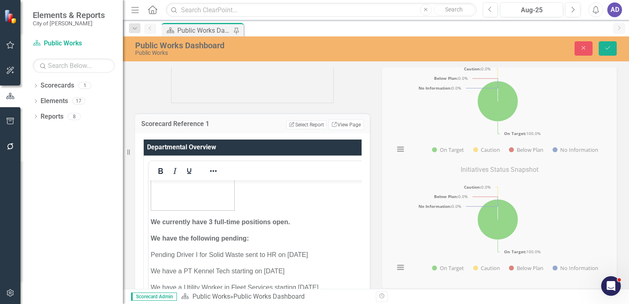
click at [150, 223] on body "We are currently in the process of completing a lockout/tag-out training progra…" at bounding box center [261, 291] width 224 height 877
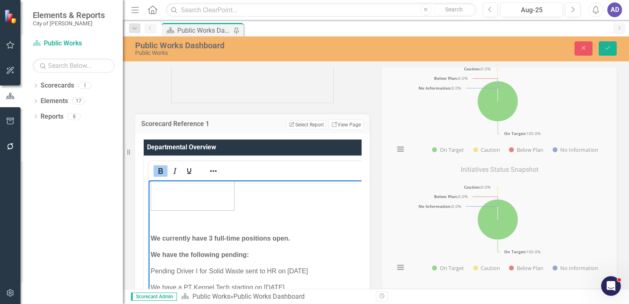
drag, startPoint x: 157, startPoint y: 220, endPoint x: 163, endPoint y: 223, distance: 6.6
click at [158, 220] on p "Rich Text Area. Press ALT-0 for help." at bounding box center [261, 222] width 220 height 10
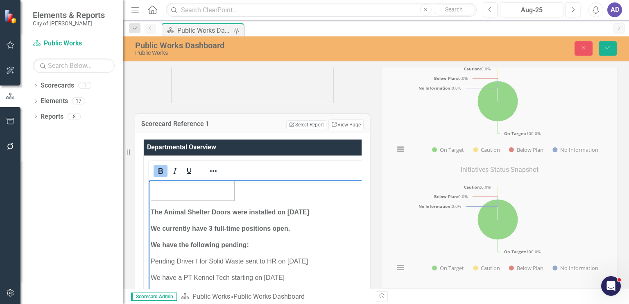
scroll to position [318, 0]
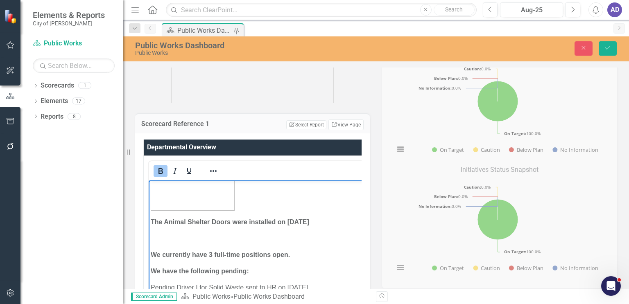
click at [162, 234] on p "Rich Text Area. Press ALT-0 for help." at bounding box center [271, 238] width 241 height 10
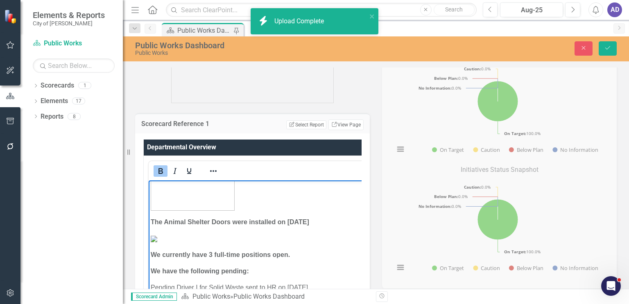
click at [157, 242] on img "Rich Text Area. Press ALT-0 for help." at bounding box center [154, 239] width 7 height 7
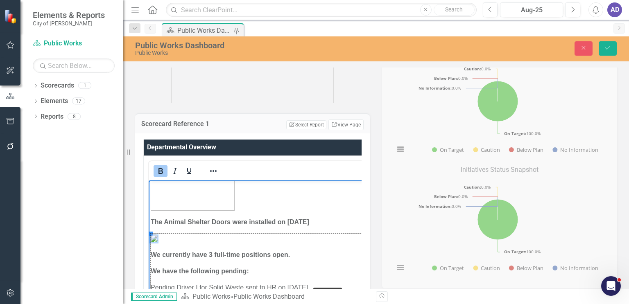
drag, startPoint x: 152, startPoint y: 233, endPoint x: 299, endPoint y: 281, distance: 154.9
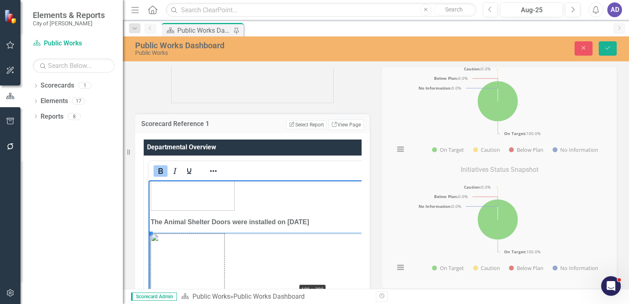
drag, startPoint x: 152, startPoint y: 234, endPoint x: 296, endPoint y: 283, distance: 152.7
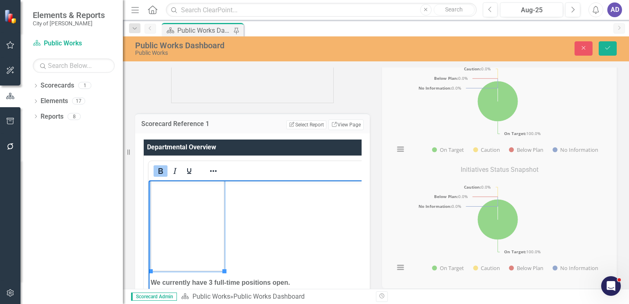
scroll to position [441, 0]
drag, startPoint x: 174, startPoint y: 270, endPoint x: 175, endPoint y: 262, distance: 8.2
click at [175, 261] on body "We are currently in the process of completing a lockout/tag-out training progra…" at bounding box center [272, 259] width 247 height 1040
click at [264, 251] on p "Rich Text Area. Press ALT-0 for help." at bounding box center [272, 191] width 243 height 160
click at [276, 221] on p "Rich Text Area. Press ALT-0 for help." at bounding box center [272, 191] width 243 height 160
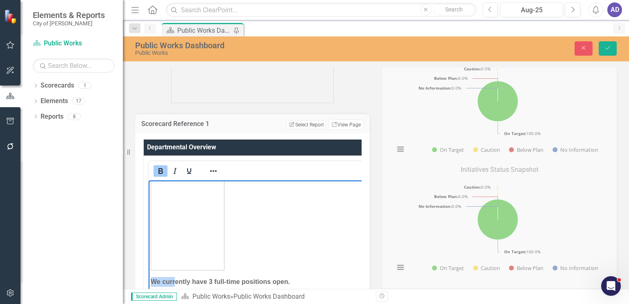
click at [288, 194] on p "Rich Text Area. Press ALT-0 for help." at bounding box center [272, 191] width 243 height 160
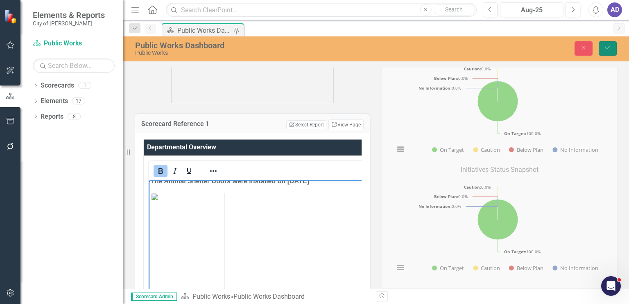
drag, startPoint x: 608, startPoint y: 48, endPoint x: 611, endPoint y: 45, distance: 4.4
click at [524, 47] on icon "submit" at bounding box center [607, 47] width 5 height 3
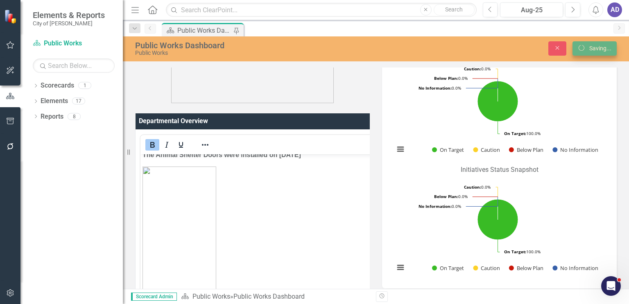
scroll to position [349, 0]
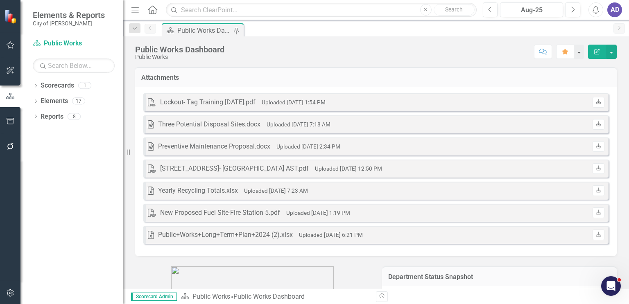
click at [524, 10] on div "AD" at bounding box center [614, 9] width 15 height 15
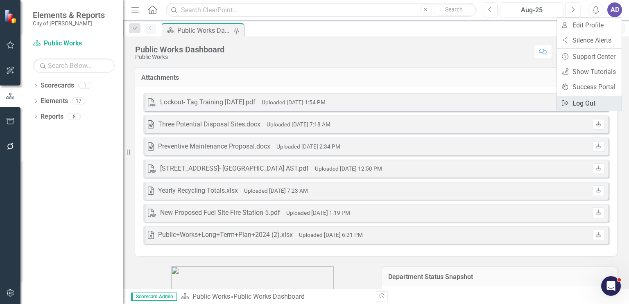
click at [524, 101] on link "Logout Log Out" at bounding box center [589, 103] width 65 height 15
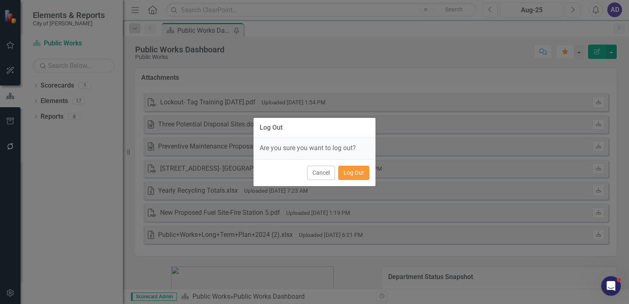
click at [356, 175] on button "Log Out" at bounding box center [353, 173] width 31 height 14
